Goal: Task Accomplishment & Management: Manage account settings

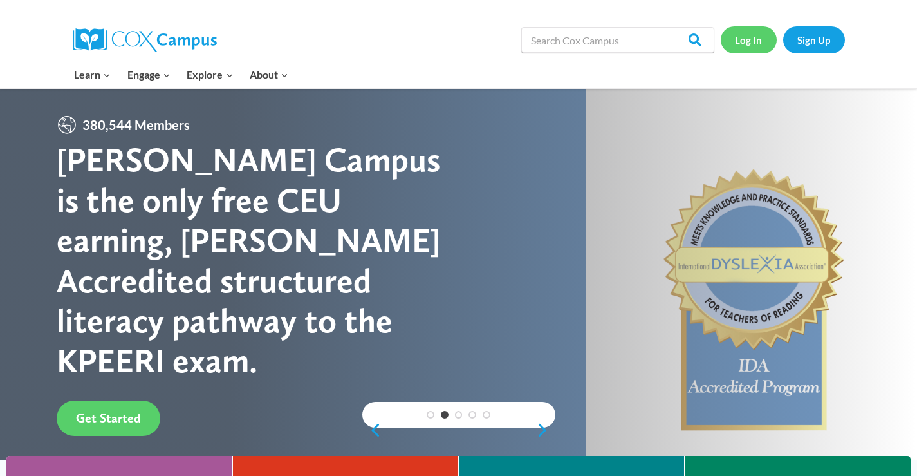
click at [756, 44] on link "Log In" at bounding box center [749, 39] width 56 height 26
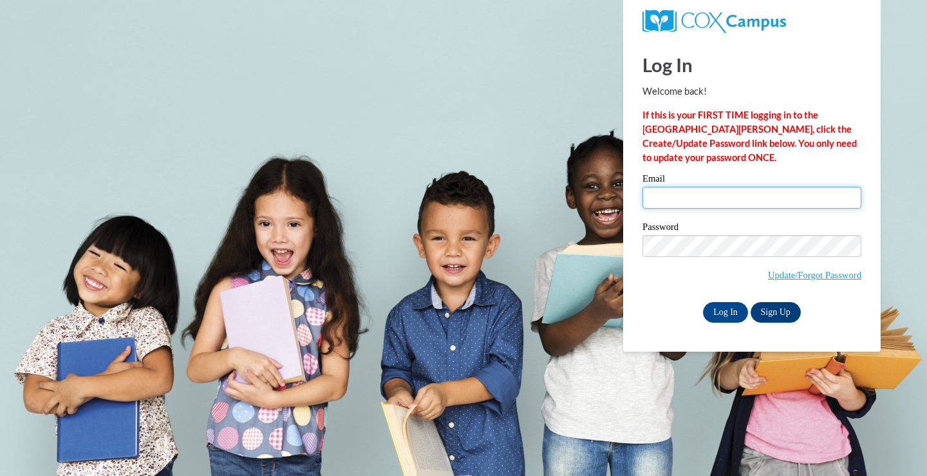
click at [692, 198] on input "Email" at bounding box center [751, 198] width 219 height 22
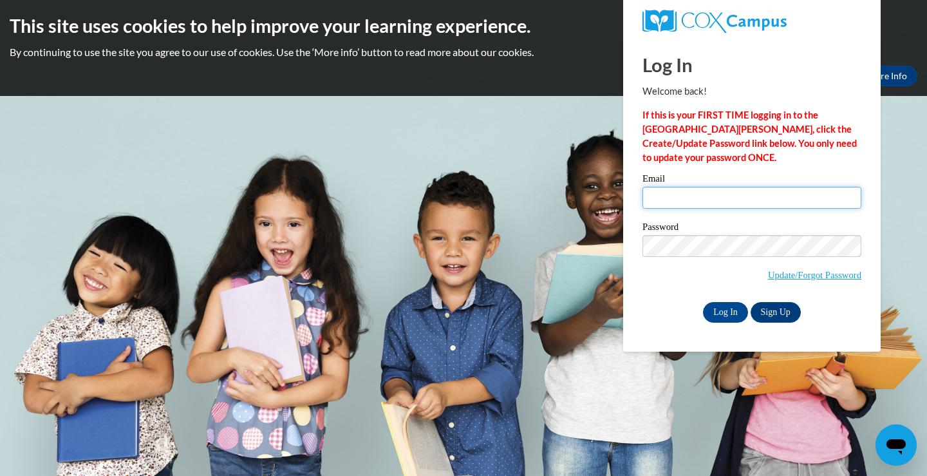
type input "roanna.walker@colquitt.k12.ga.us"
click at [722, 309] on input "Log In" at bounding box center [725, 312] width 45 height 21
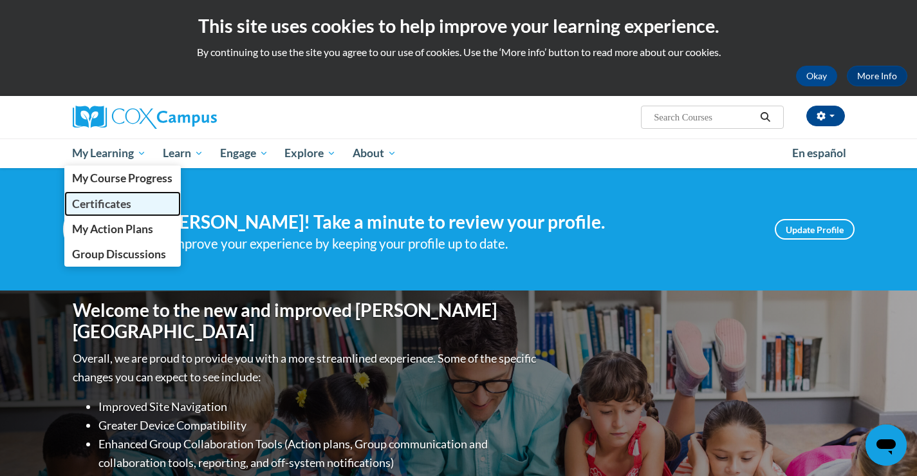
click at [122, 203] on span "Certificates" at bounding box center [101, 204] width 59 height 14
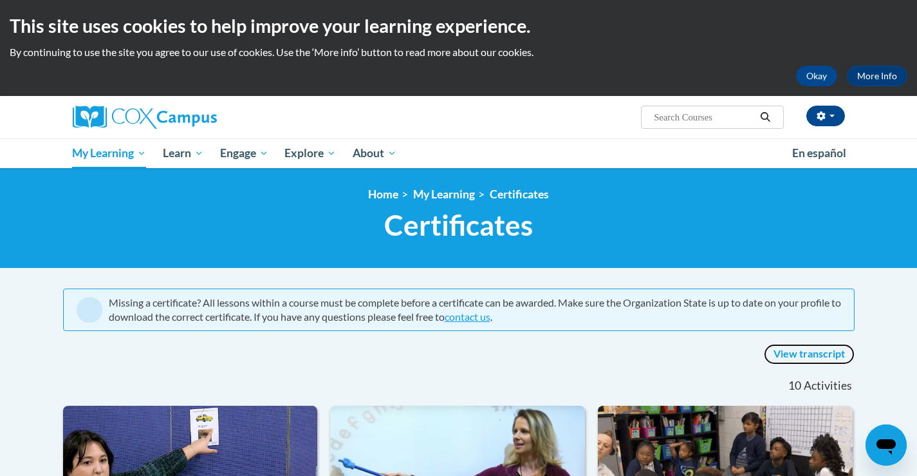
click at [811, 358] on link "View transcript" at bounding box center [809, 354] width 91 height 21
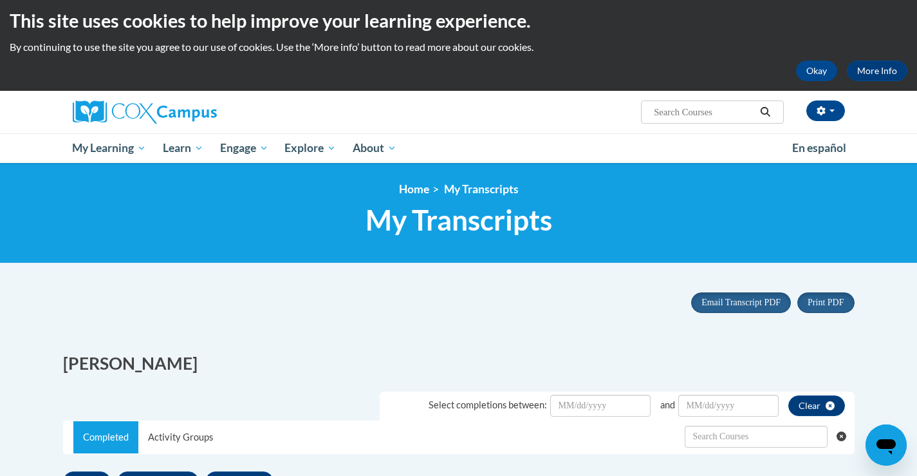
scroll to position [8, 0]
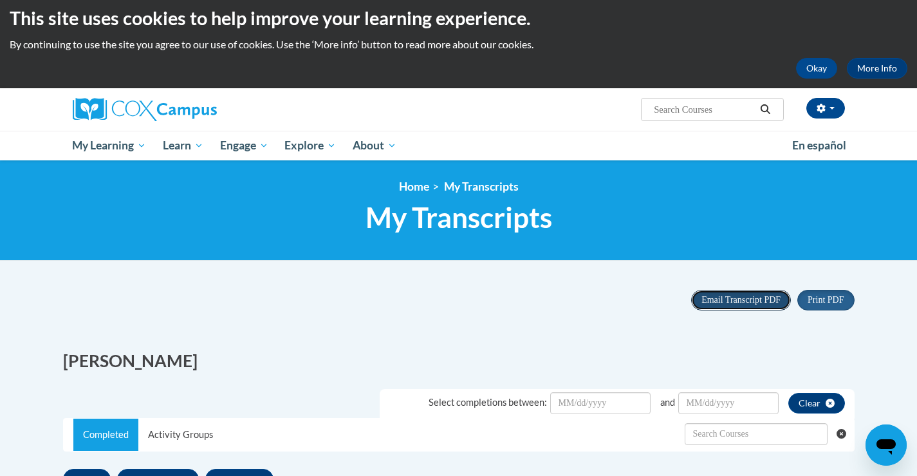
click at [743, 302] on span "Email Transcript PDF" at bounding box center [740, 300] width 79 height 10
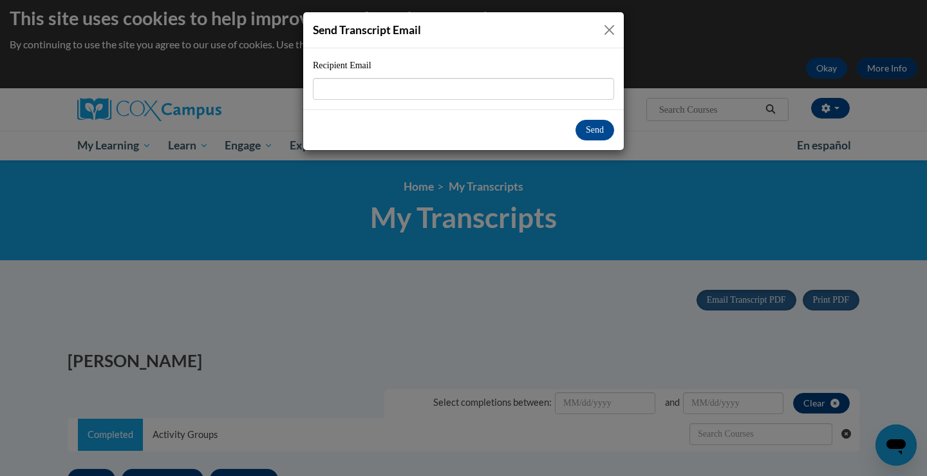
click at [614, 26] on button "Close" at bounding box center [609, 30] width 16 height 16
